Goal: Task Accomplishment & Management: Manage account settings

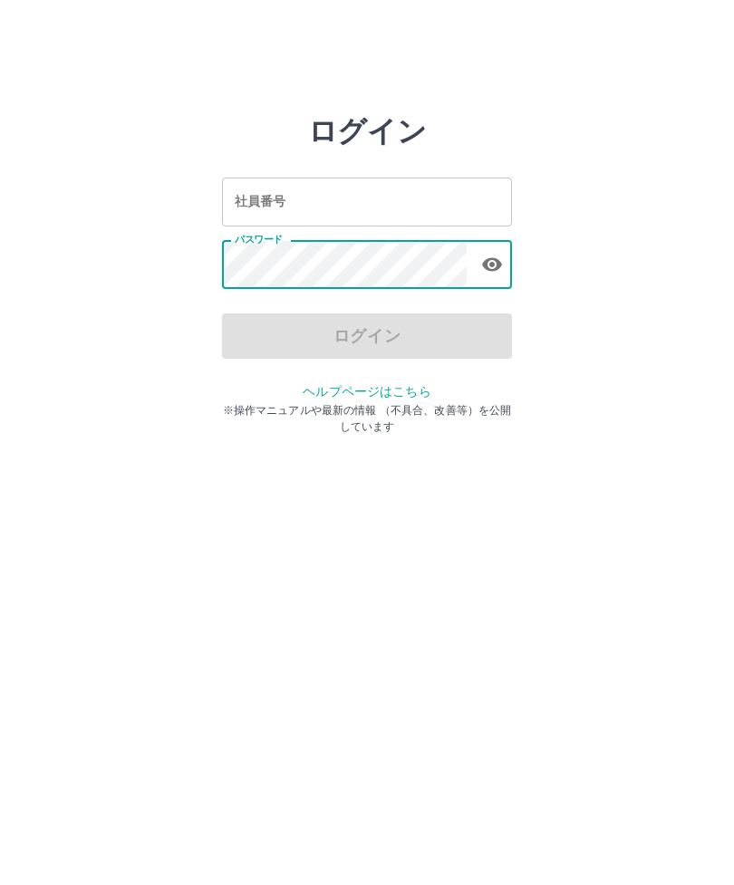
click at [413, 206] on input "社員番号" at bounding box center [367, 202] width 290 height 48
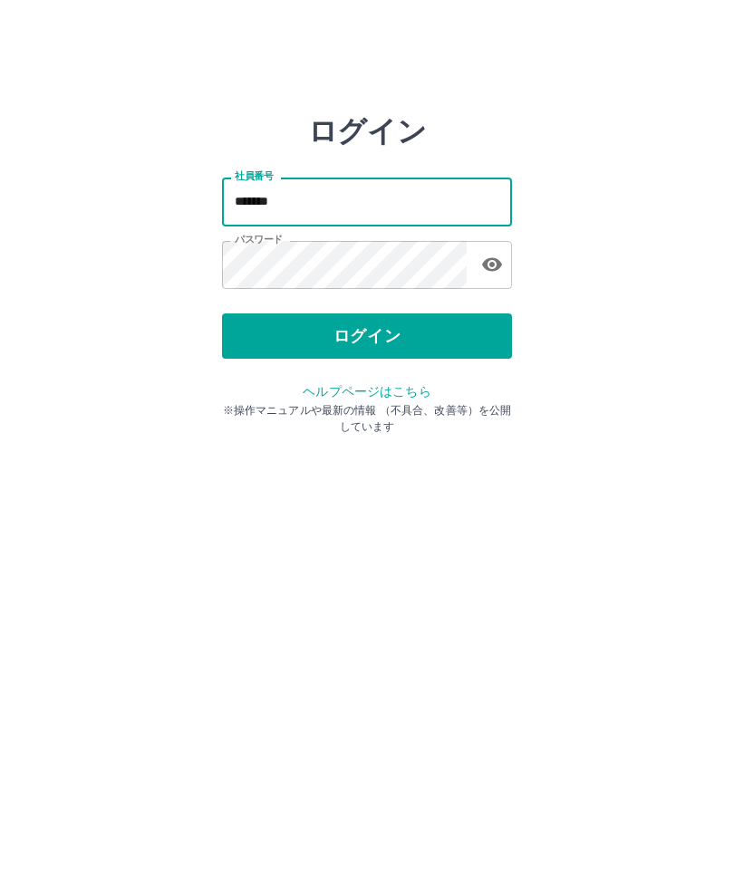
type input "*******"
click at [455, 344] on button "ログイン" at bounding box center [367, 335] width 290 height 45
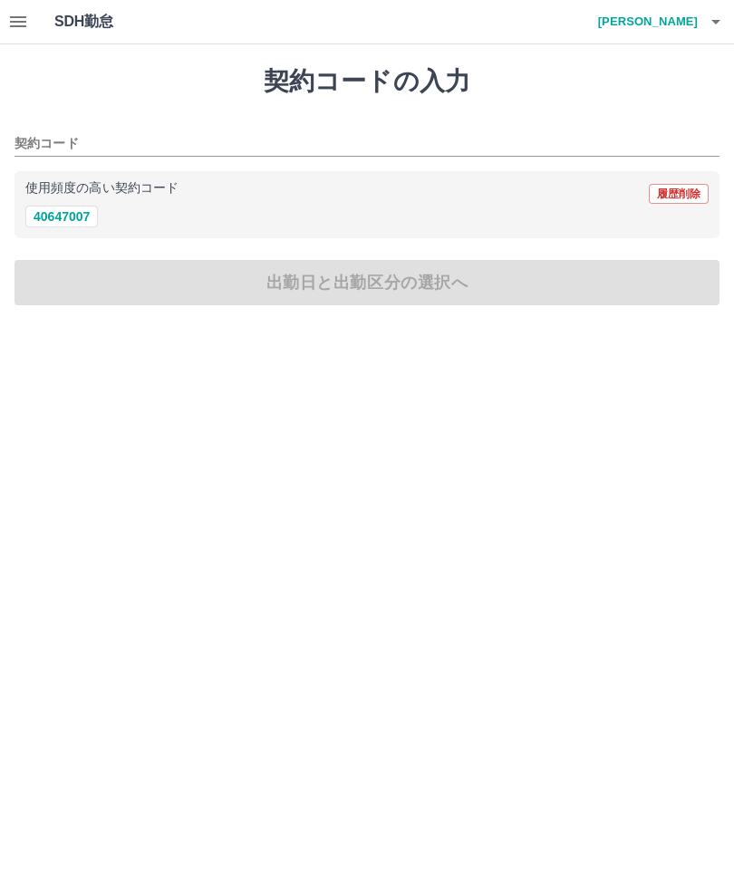
click at [6, 18] on button "button" at bounding box center [18, 21] width 36 height 43
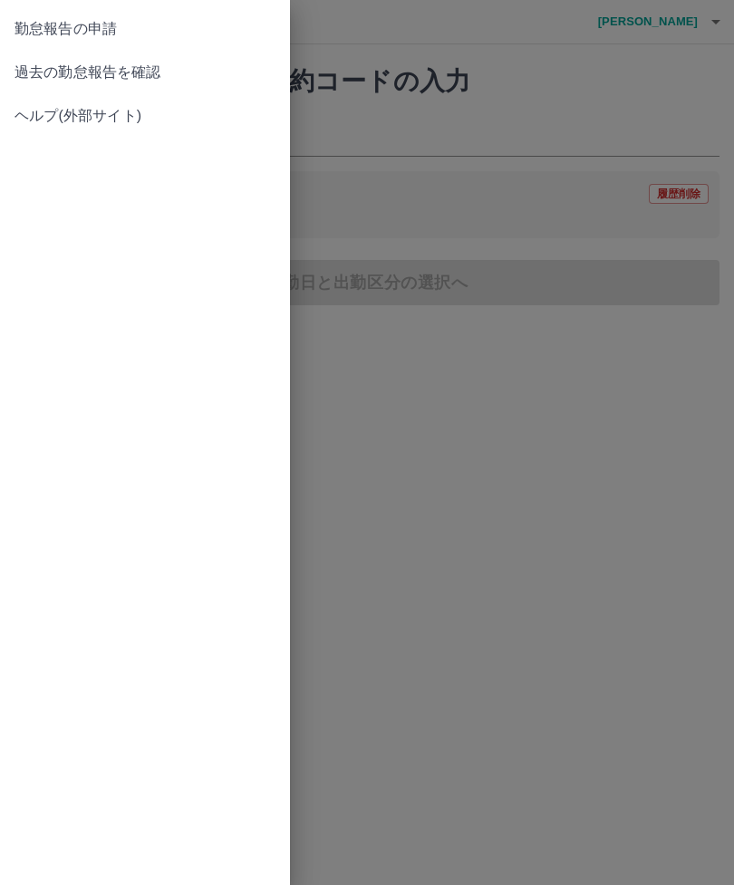
click at [164, 62] on span "過去の勤怠報告を確認" at bounding box center [144, 73] width 261 height 22
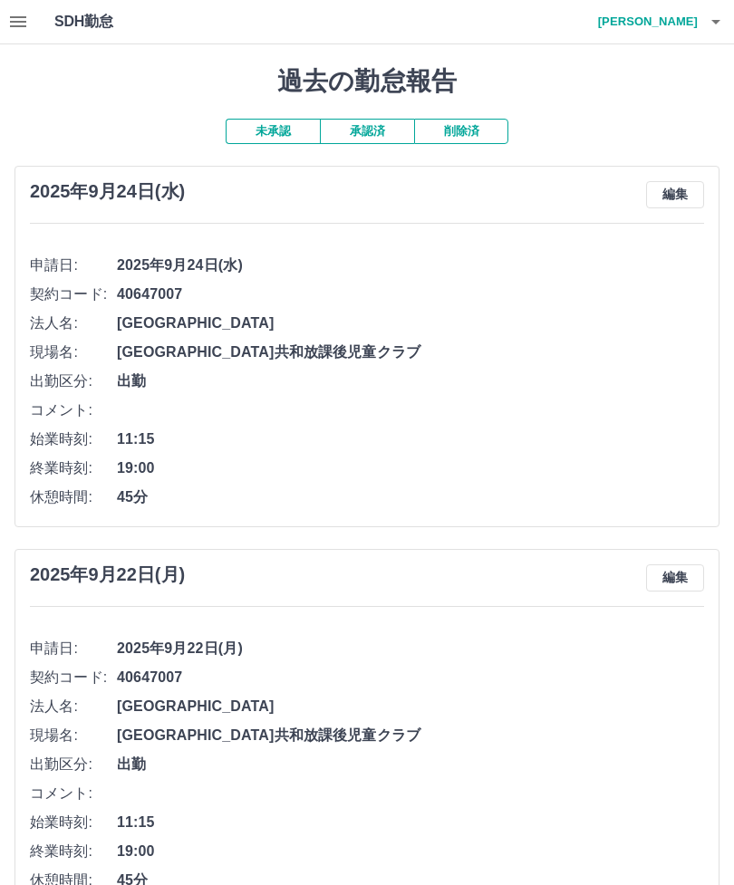
click at [580, 458] on span "19:00" at bounding box center [410, 468] width 587 height 22
click at [698, 20] on button "button" at bounding box center [715, 21] width 36 height 43
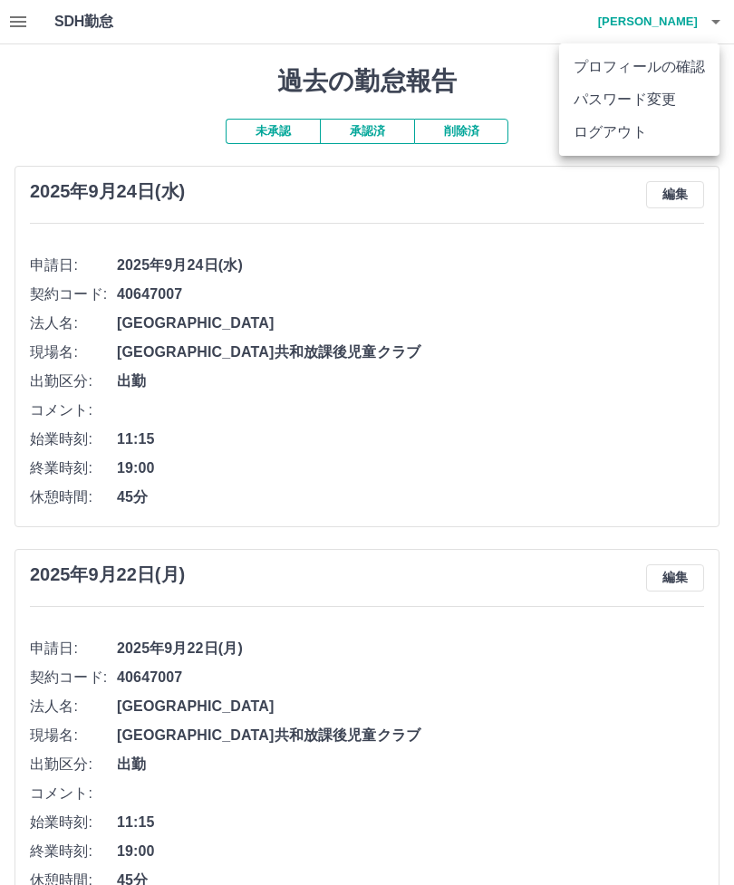
click at [656, 142] on li "ログアウト" at bounding box center [639, 132] width 160 height 33
